Goal: Task Accomplishment & Management: Complete application form

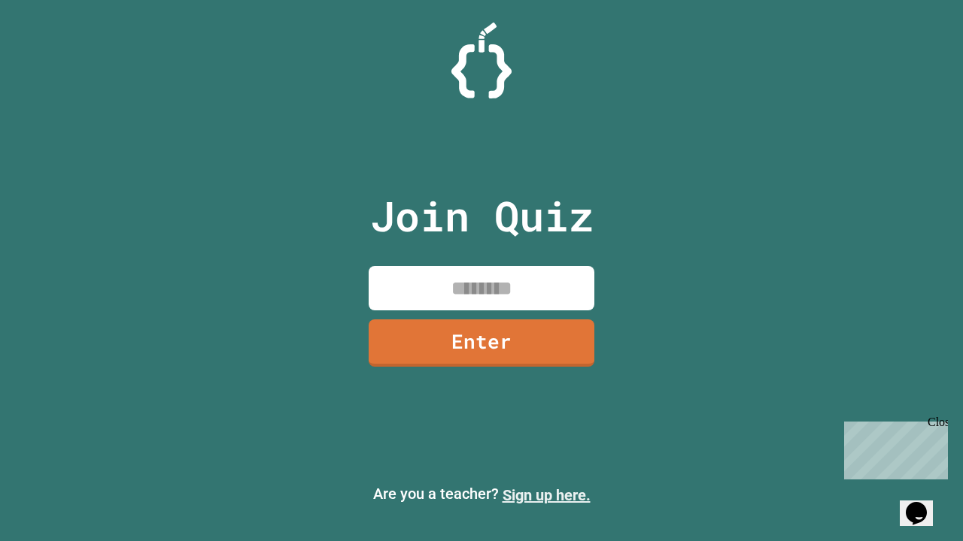
click at [546, 496] on link "Sign up here." at bounding box center [546, 496] width 88 height 18
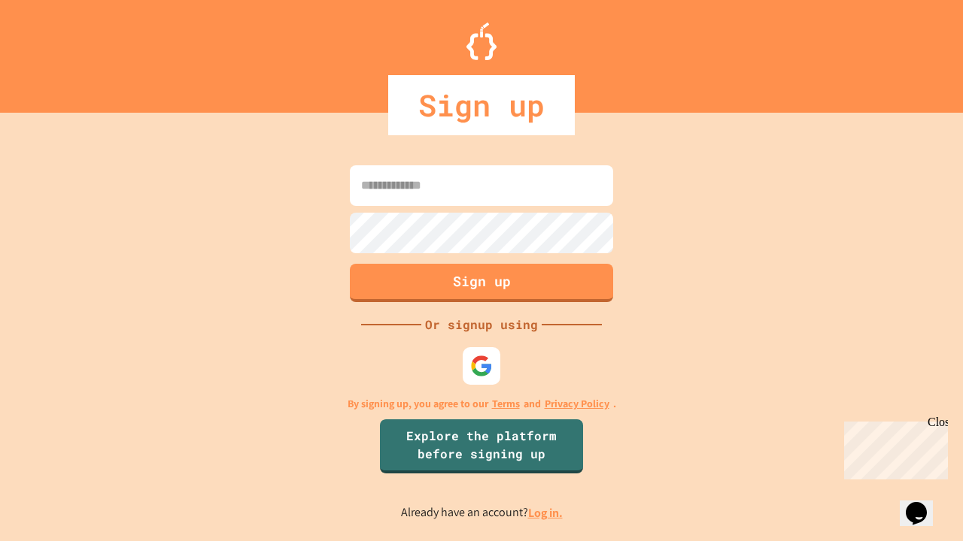
click at [546, 513] on link "Log in." at bounding box center [545, 513] width 35 height 16
